Goal: Check status: Check status

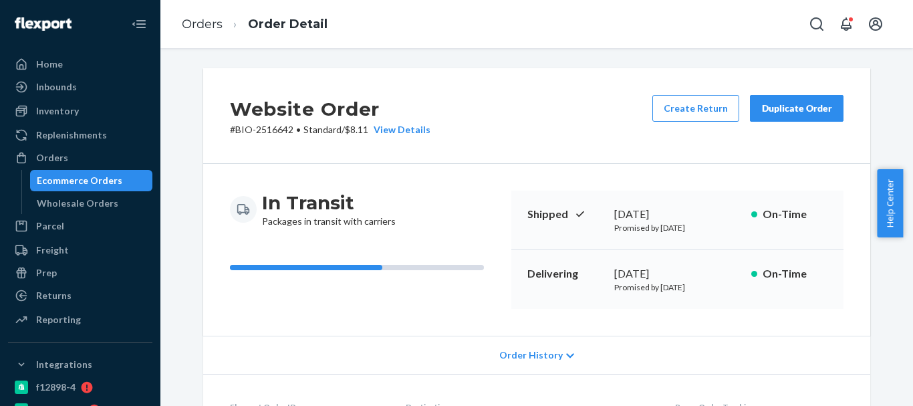
scroll to position [468, 0]
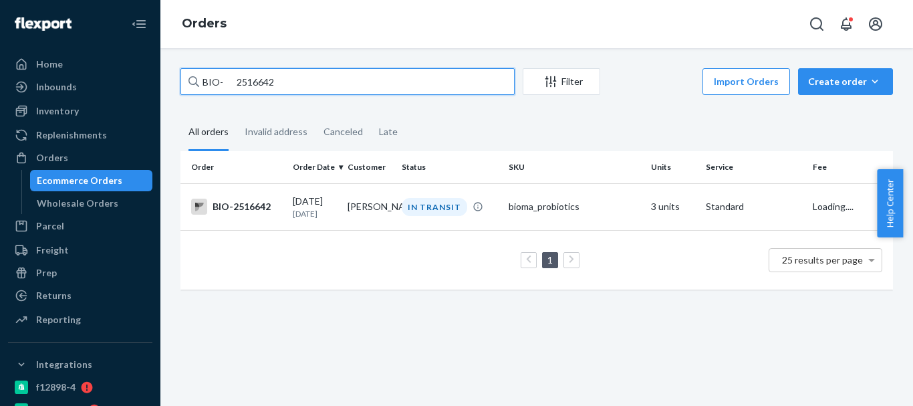
click at [248, 82] on input "BIO- 2516642" at bounding box center [347, 81] width 334 height 27
paste input "2414572"
type input "BIO- 2414572"
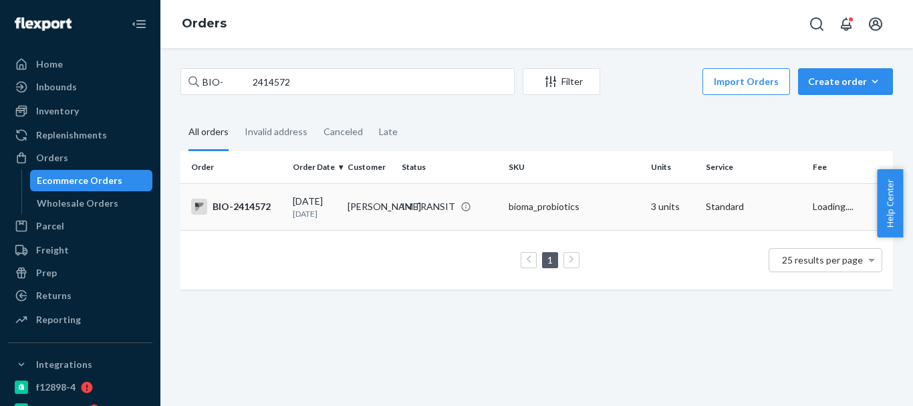
click at [325, 209] on p "[DATE]" at bounding box center [315, 213] width 44 height 11
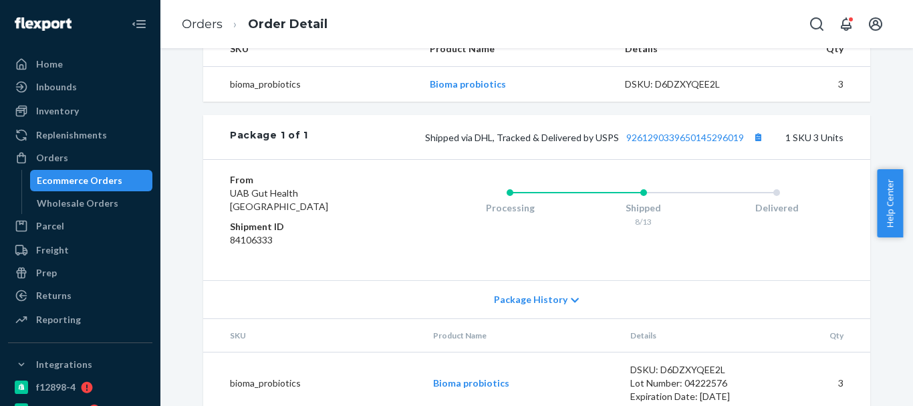
scroll to position [507, 0]
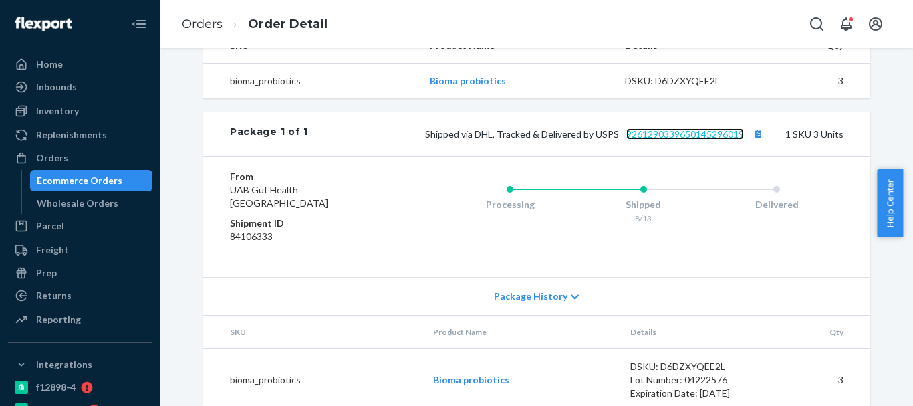
click at [678, 128] on link "9261290339650145296019" at bounding box center [685, 133] width 118 height 11
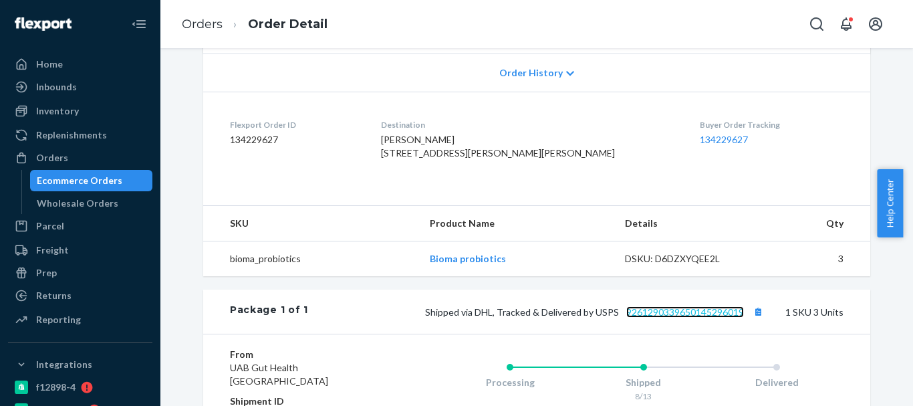
scroll to position [307, 0]
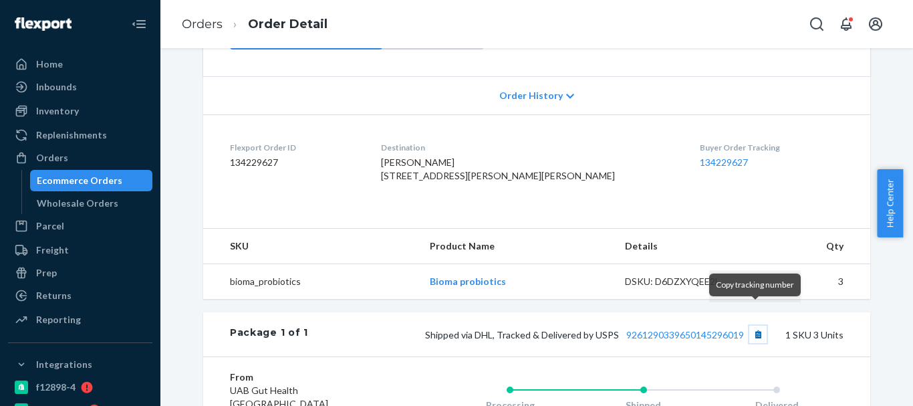
click at [751, 326] on button "Copy tracking number" at bounding box center [757, 334] width 17 height 17
